Goal: Find specific page/section: Find specific page/section

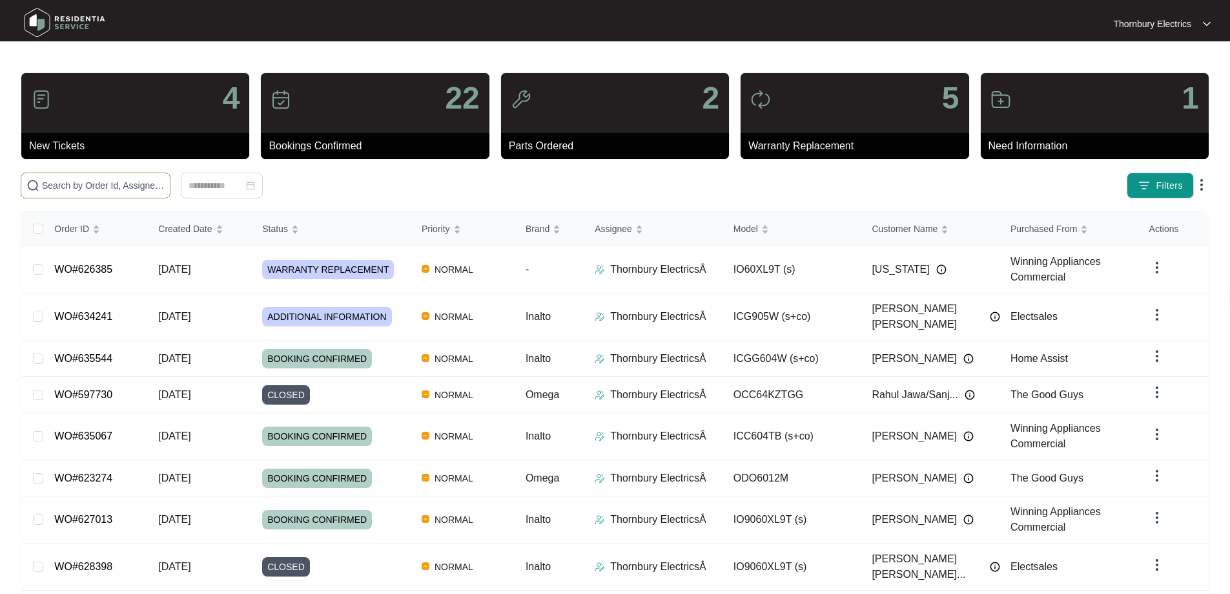
click at [170, 196] on span at bounding box center [96, 185] width 150 height 26
click at [165, 190] on input "text" at bounding box center [103, 185] width 123 height 14
paste input "634241"
type input "634241"
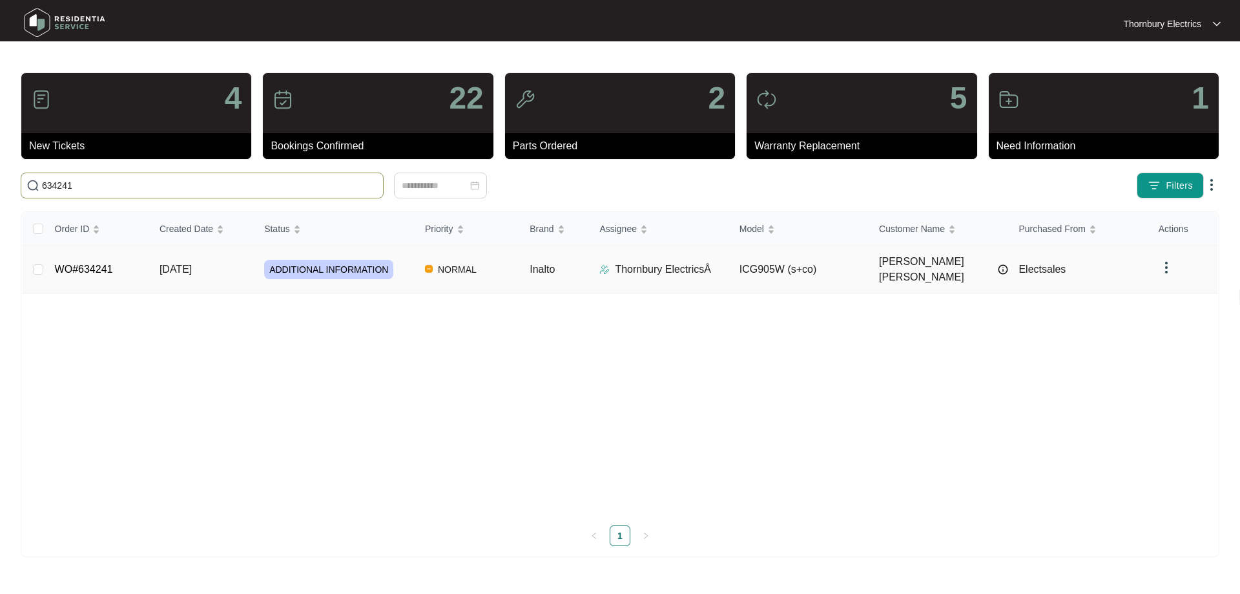
click at [367, 266] on span "ADDITIONAL INFORMATION" at bounding box center [328, 269] width 129 height 19
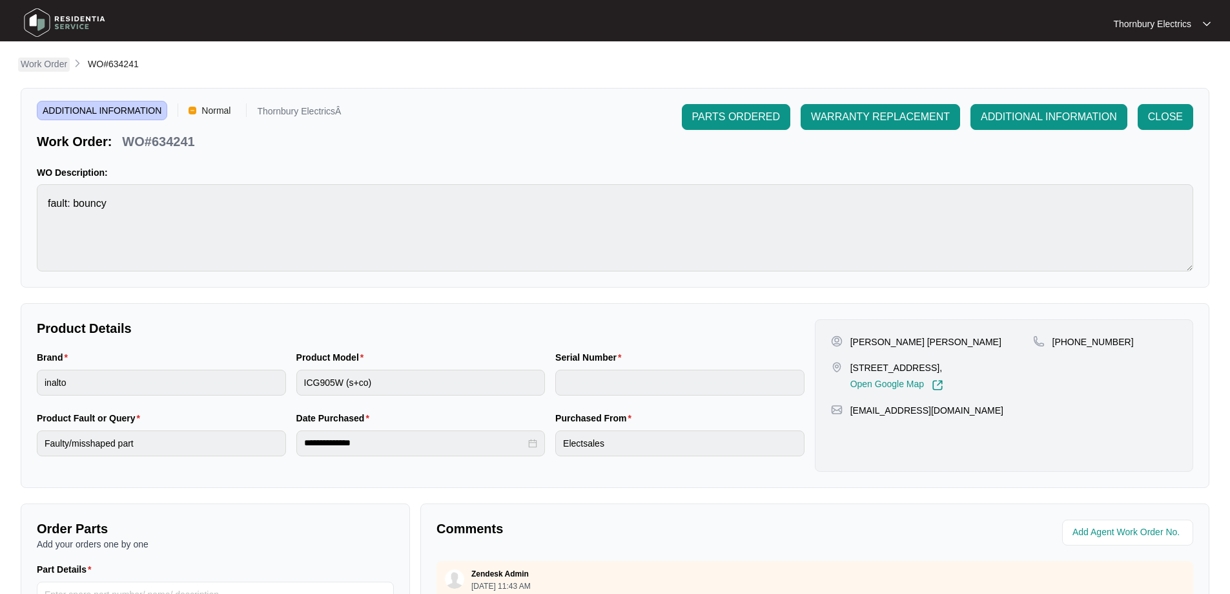
click at [59, 61] on p "Work Order" at bounding box center [44, 63] width 46 height 13
